Goal: Task Accomplishment & Management: Manage account settings

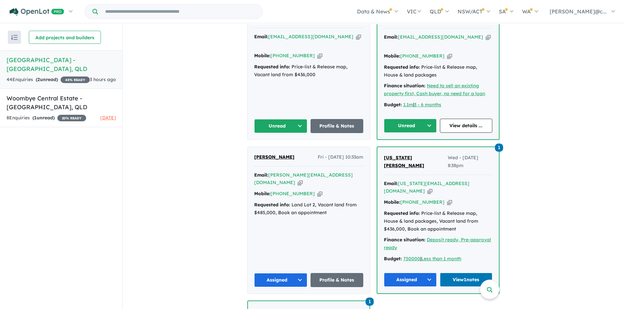
scroll to position [262, 0]
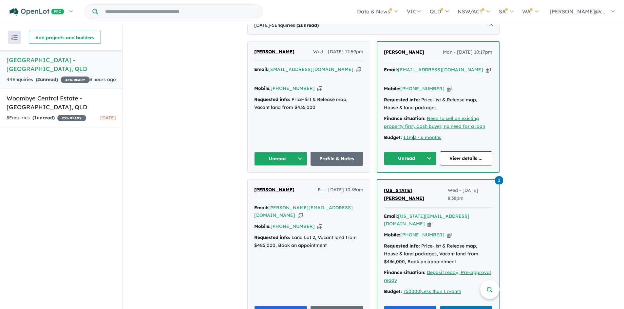
click at [303, 212] on icon "button" at bounding box center [300, 215] width 5 height 7
click at [286, 306] on button "Assigned" at bounding box center [280, 313] width 53 height 14
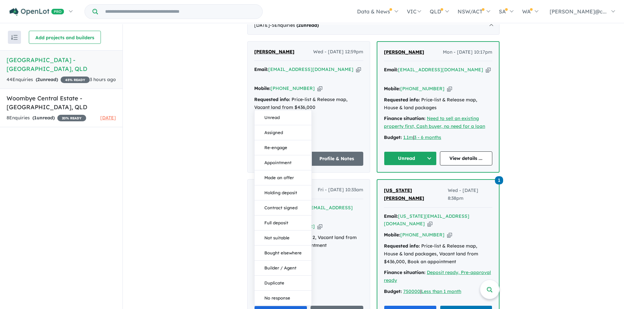
click at [336, 260] on div "Jessica Greer Fri - 05/09/2025, 10:33am Email: jess.oz@hotmail.co.uk Copied! Mo…" at bounding box center [309, 253] width 122 height 147
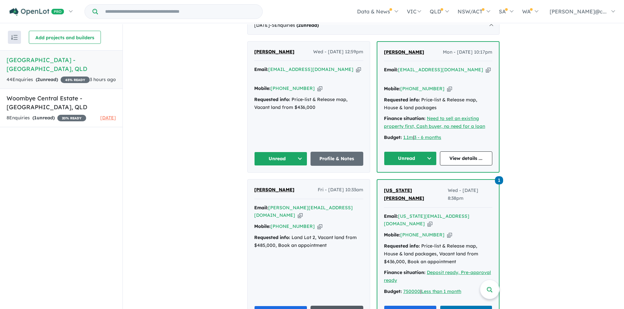
click at [331, 306] on link "Profile & Notes" at bounding box center [336, 313] width 53 height 14
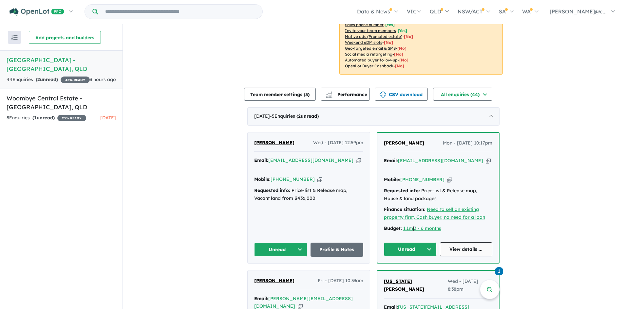
scroll to position [164, 0]
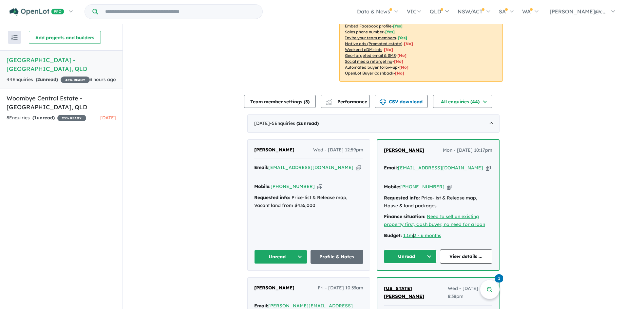
click at [416, 147] on span "[PERSON_NAME]" at bounding box center [404, 150] width 40 height 6
click at [486, 165] on icon "button" at bounding box center [488, 168] width 5 height 7
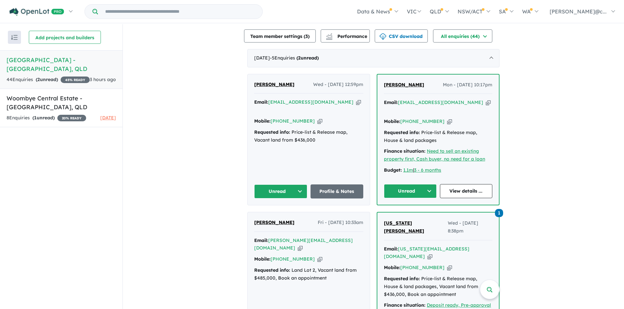
click at [413, 184] on button "Unread" at bounding box center [410, 191] width 53 height 14
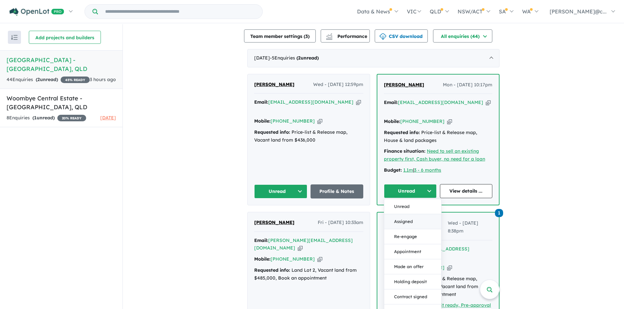
click at [411, 214] on button "Assigned" at bounding box center [412, 221] width 57 height 15
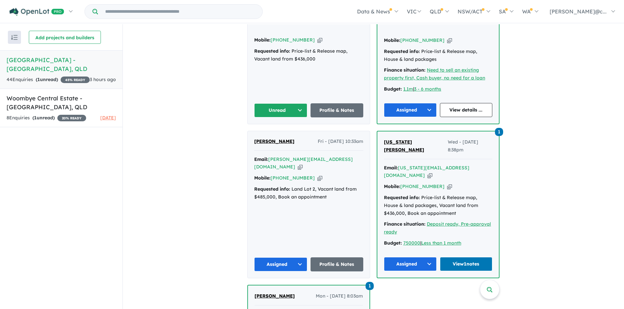
scroll to position [327, 0]
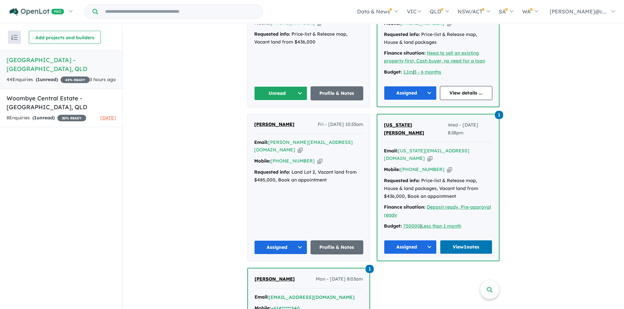
click at [367, 265] on span "1" at bounding box center [369, 269] width 8 height 8
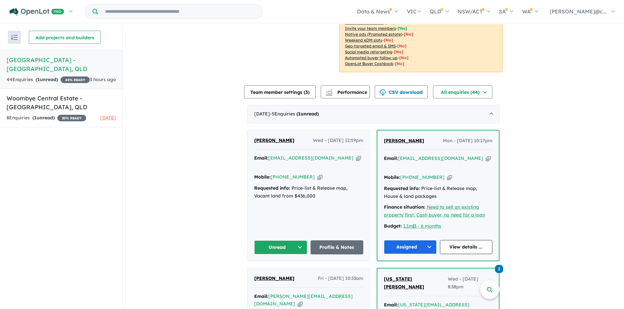
scroll to position [164, 0]
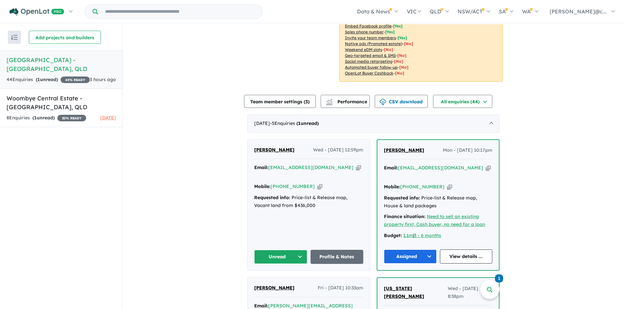
click at [412, 147] on span "Shirley Schurmann" at bounding box center [404, 150] width 40 height 6
click at [317, 183] on icon "button" at bounding box center [319, 186] width 5 height 7
click at [356, 164] on icon "button" at bounding box center [358, 167] width 5 height 7
click at [317, 183] on icon "button" at bounding box center [319, 186] width 5 height 7
click at [356, 164] on icon "button" at bounding box center [358, 167] width 5 height 7
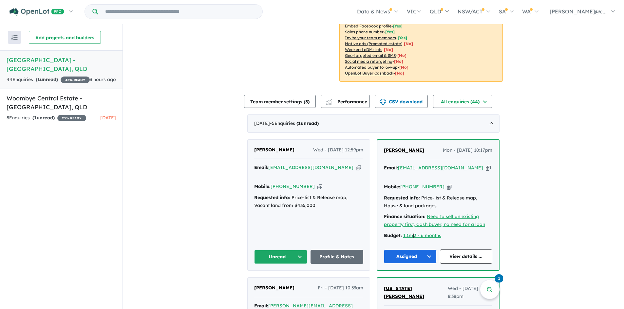
click at [282, 250] on button "Unread" at bounding box center [280, 257] width 53 height 14
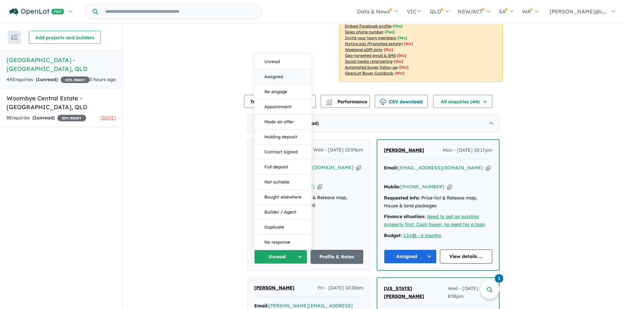
click at [279, 69] on button "Assigned" at bounding box center [282, 76] width 57 height 15
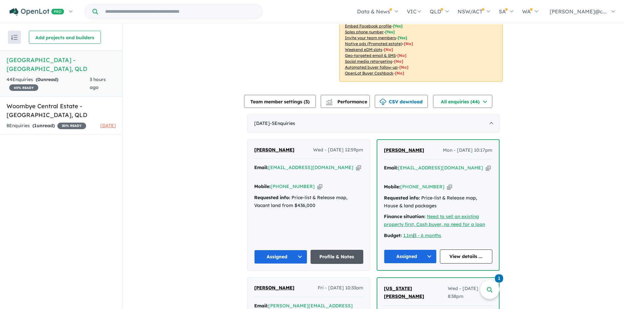
click at [328, 250] on link "Profile & Notes" at bounding box center [336, 257] width 53 height 14
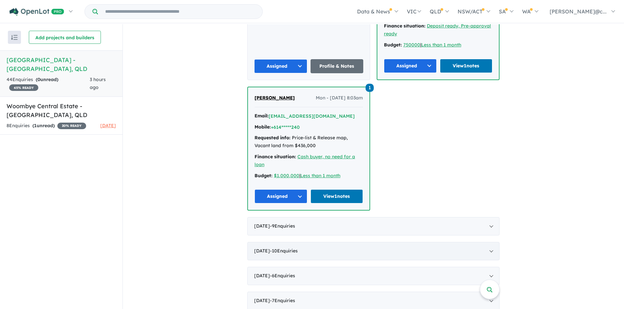
scroll to position [1, 0]
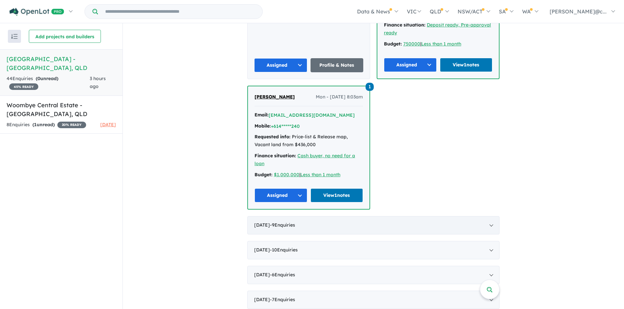
drag, startPoint x: 274, startPoint y: 196, endPoint x: 313, endPoint y: 188, distance: 39.4
click at [274, 216] on div "August 2025 - 9 Enquir ies ( 0 unread)" at bounding box center [373, 225] width 252 height 18
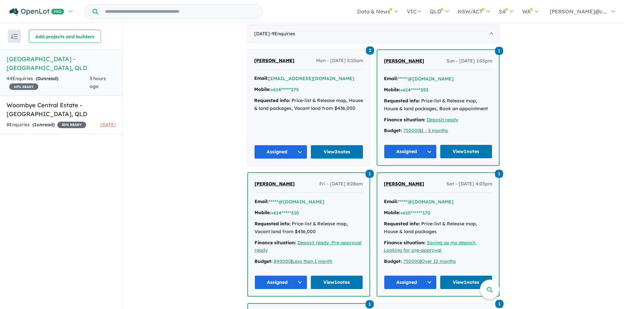
scroll to position [179, 0]
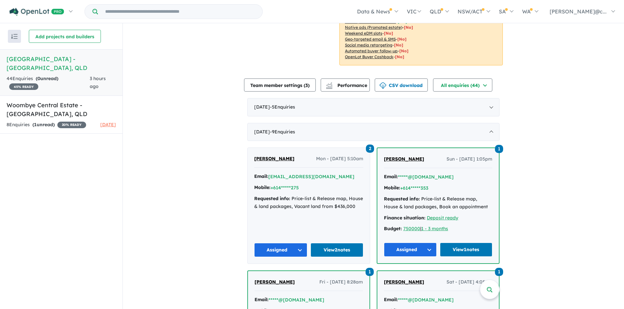
click at [367, 145] on span "2" at bounding box center [370, 149] width 8 height 8
click at [55, 101] on h5 "Woombye Central Estate - Woombye , QLD" at bounding box center [61, 110] width 109 height 18
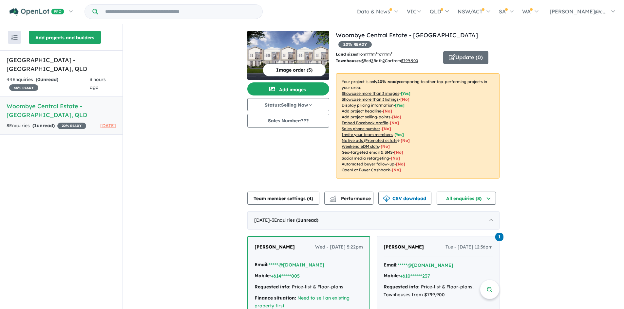
click at [47, 40] on button "Add projects and builders" at bounding box center [65, 37] width 72 height 13
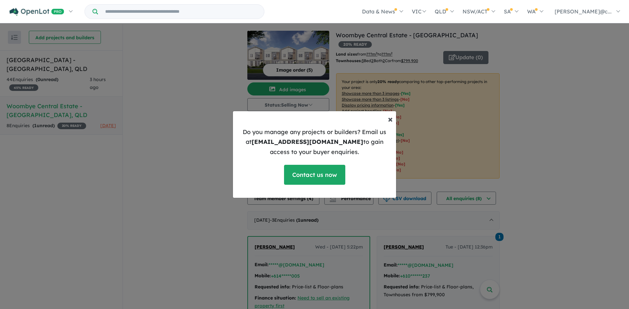
click at [390, 120] on span "×" at bounding box center [390, 118] width 5 height 11
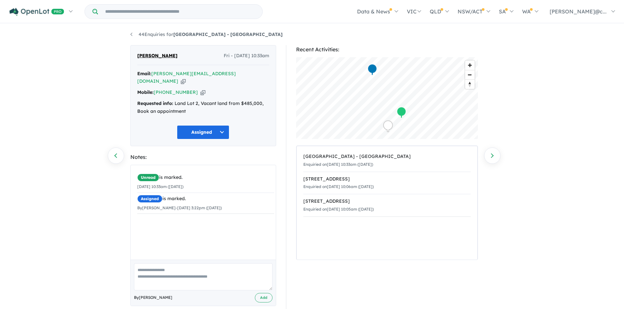
click at [178, 272] on textarea at bounding box center [203, 277] width 139 height 27
type textarea "**********"
click at [264, 293] on button "Add" at bounding box center [264, 297] width 18 height 9
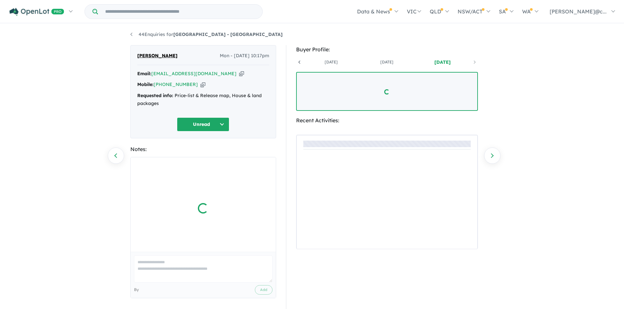
scroll to position [0, 48]
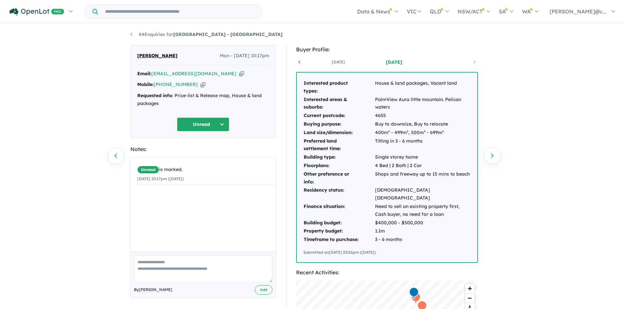
click at [214, 121] on button "Unread" at bounding box center [203, 125] width 52 height 14
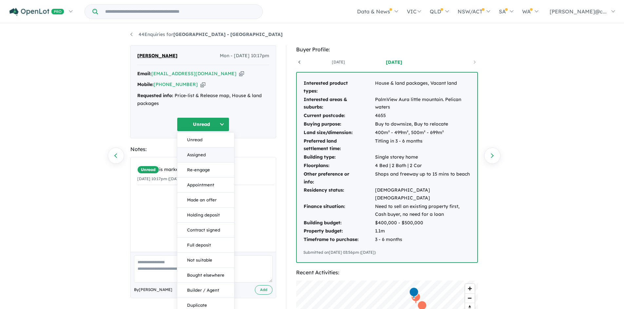
click at [198, 156] on button "Assigned" at bounding box center [205, 155] width 57 height 15
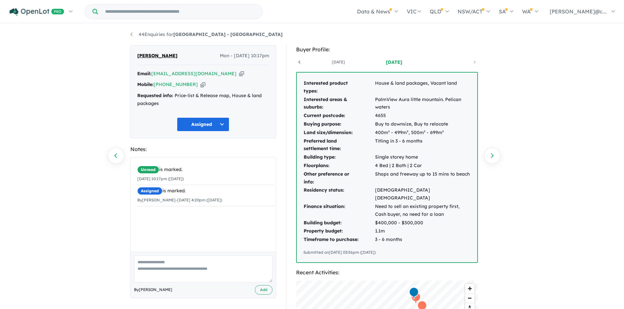
click at [172, 262] on textarea at bounding box center [203, 269] width 139 height 27
type textarea "**********"
click at [269, 292] on button "Add" at bounding box center [264, 290] width 18 height 9
click at [200, 84] on icon "button" at bounding box center [202, 84] width 5 height 7
drag, startPoint x: 187, startPoint y: 54, endPoint x: 156, endPoint y: 57, distance: 31.2
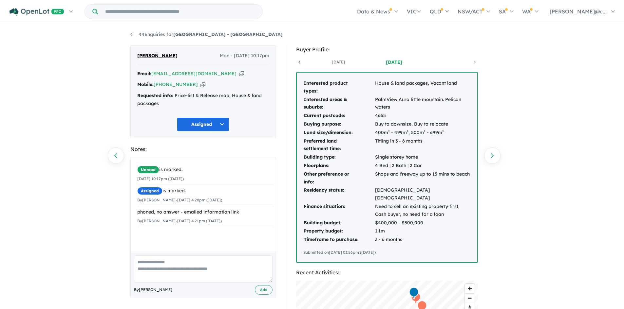
click at [156, 57] on div "Shirley Schurmann Mon - 08/09/2025, 10:17pm" at bounding box center [203, 58] width 132 height 13
copy span "Schurmann"
drag, startPoint x: 209, startPoint y: 71, endPoint x: 204, endPoint y: 18, distance: 52.6
click at [239, 71] on icon "button" at bounding box center [241, 73] width 5 height 7
copy span "Schurmann"
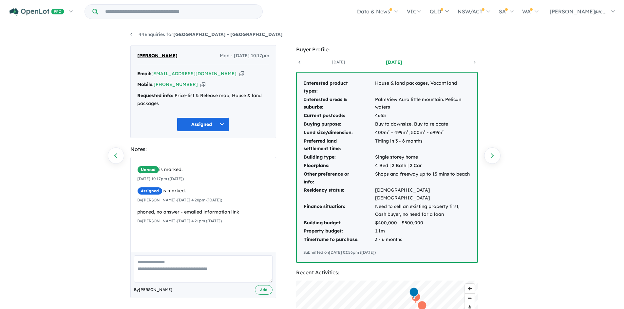
click at [200, 83] on icon "button" at bounding box center [202, 84] width 5 height 7
copy span "Schurmann"
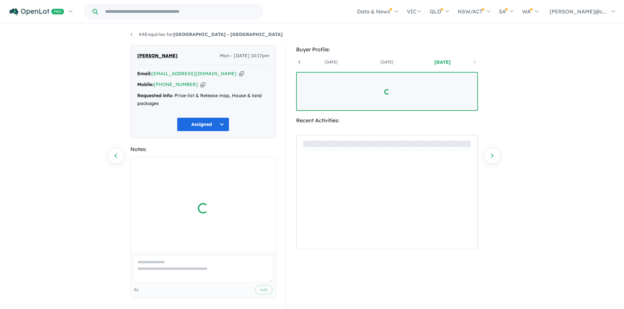
scroll to position [0, 48]
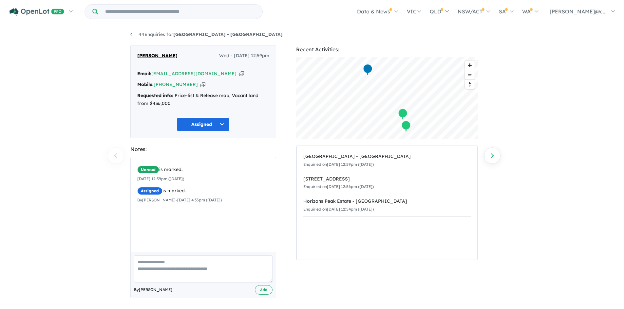
click at [166, 265] on textarea at bounding box center [203, 269] width 139 height 27
type textarea "**********"
click at [262, 290] on button "Add" at bounding box center [264, 290] width 18 height 9
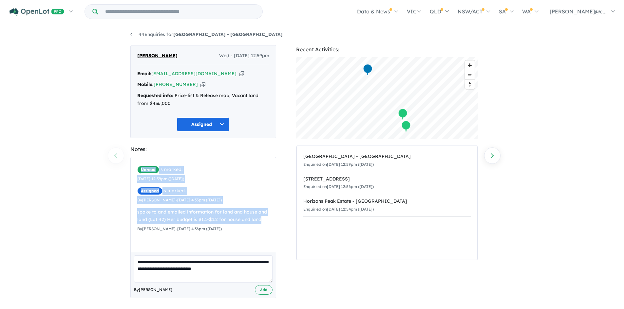
drag, startPoint x: 262, startPoint y: 221, endPoint x: 129, endPoint y: 216, distance: 133.7
click at [129, 216] on div "**********" at bounding box center [203, 178] width 156 height 267
click at [255, 223] on div "spoke to and emailed information for land and house and land (Lot 42) Her budge…" at bounding box center [205, 217] width 137 height 16
click at [261, 219] on div "spoke to and emailed information for land and house and land (Lot 42) Her budge…" at bounding box center [205, 217] width 137 height 16
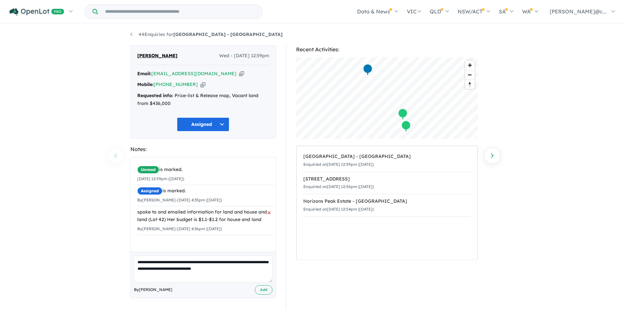
click at [261, 219] on div "spoke to and emailed information for land and house and land (Lot 42) Her budge…" at bounding box center [205, 217] width 137 height 16
drag, startPoint x: 261, startPoint y: 219, endPoint x: 156, endPoint y: 217, distance: 105.1
click at [156, 217] on div "spoke to and emailed information for land and house and land (Lot 42) Her budge…" at bounding box center [205, 217] width 137 height 16
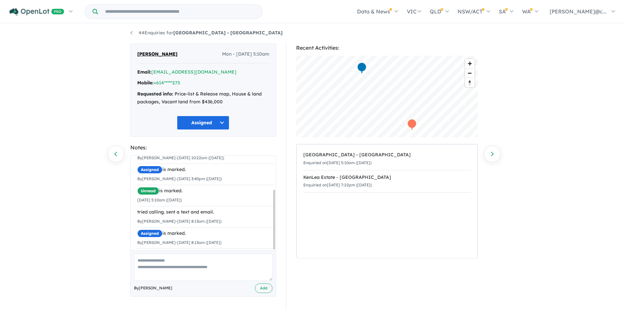
scroll to position [2, 0]
